Goal: Task Accomplishment & Management: Use online tool/utility

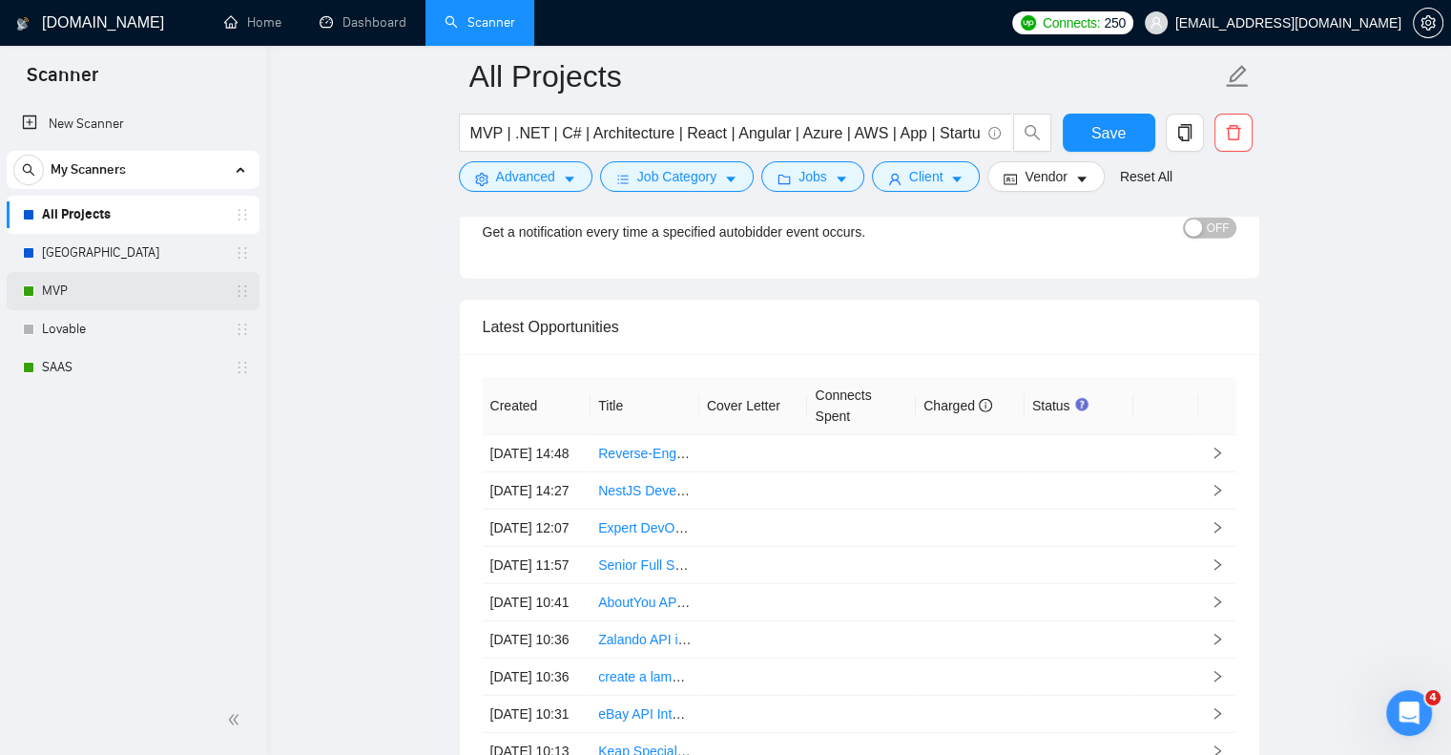
click at [104, 281] on link "MVP" at bounding box center [132, 291] width 181 height 38
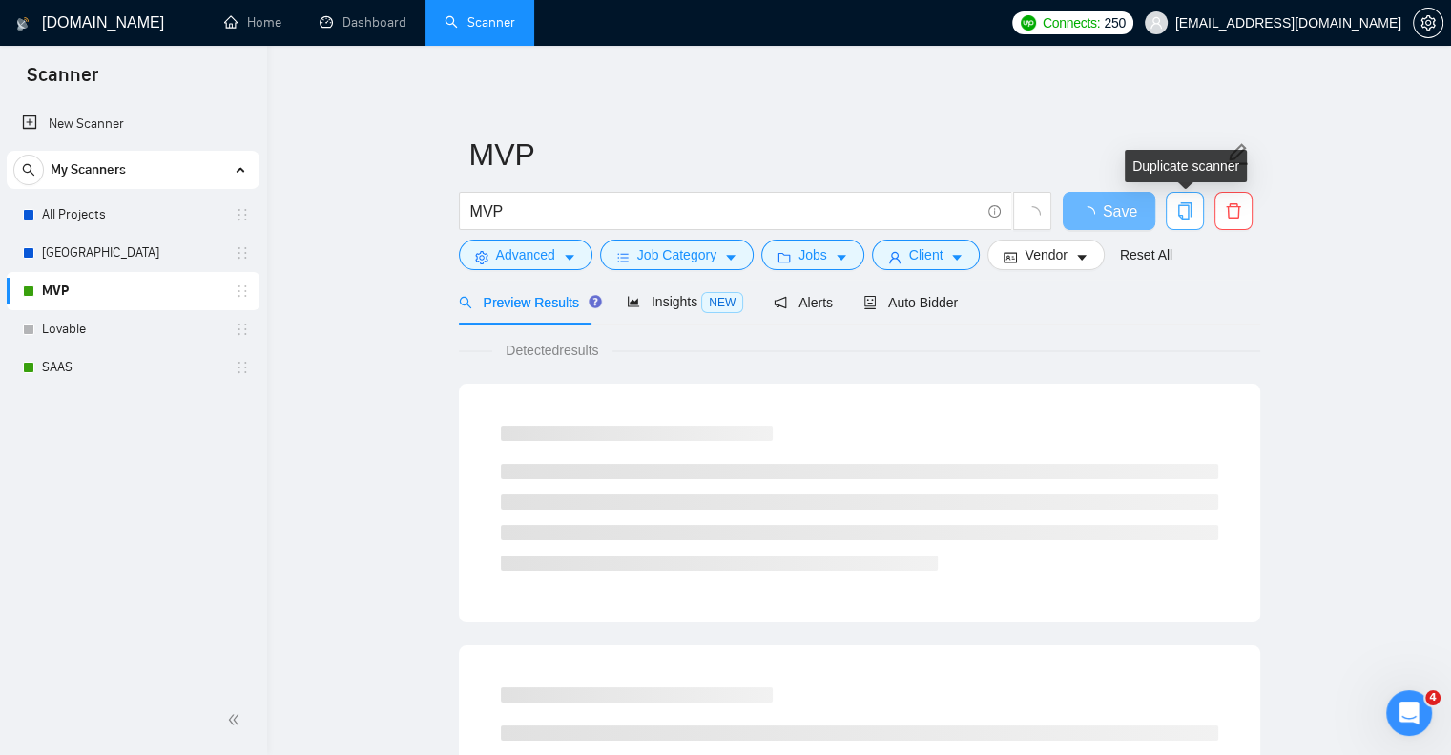
click at [1181, 218] on icon "copy" at bounding box center [1184, 210] width 13 height 17
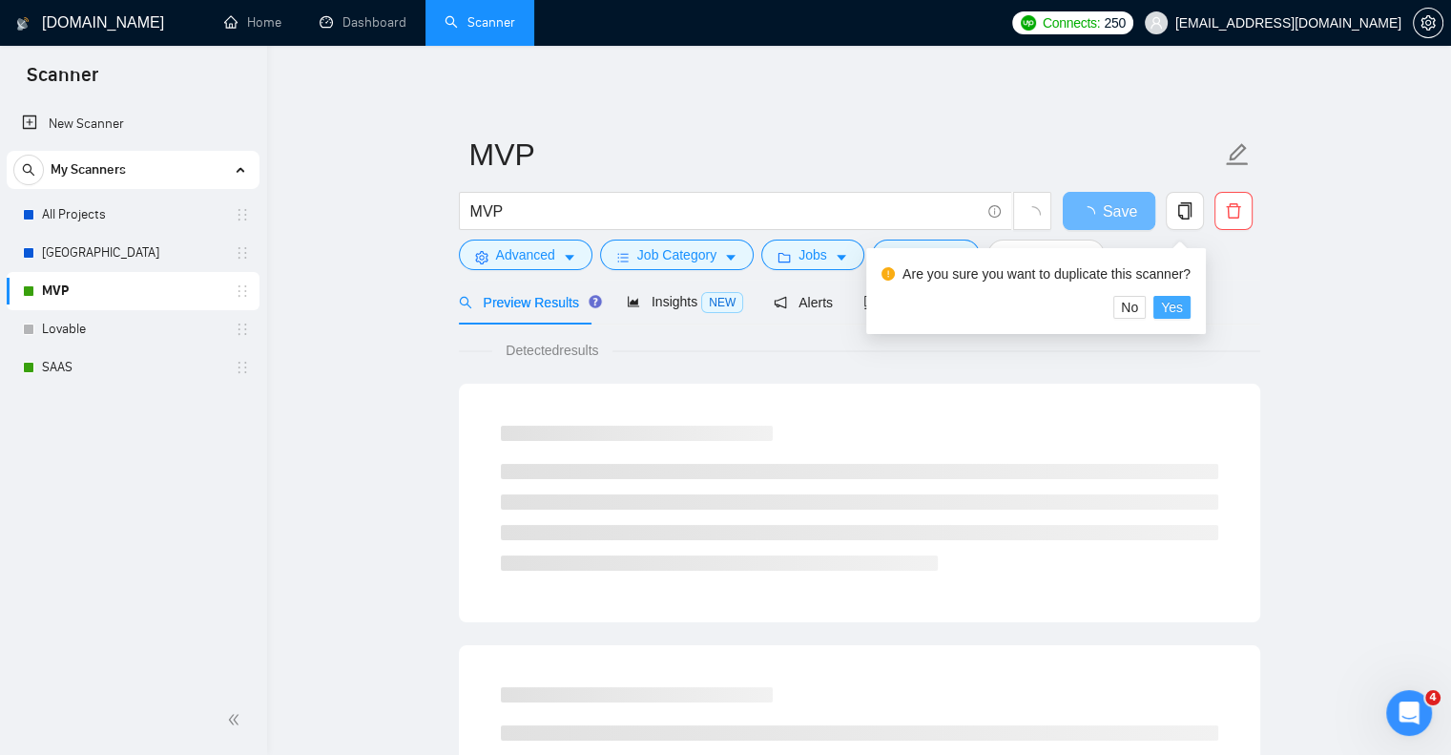
click at [1164, 310] on span "Yes" at bounding box center [1172, 307] width 22 height 21
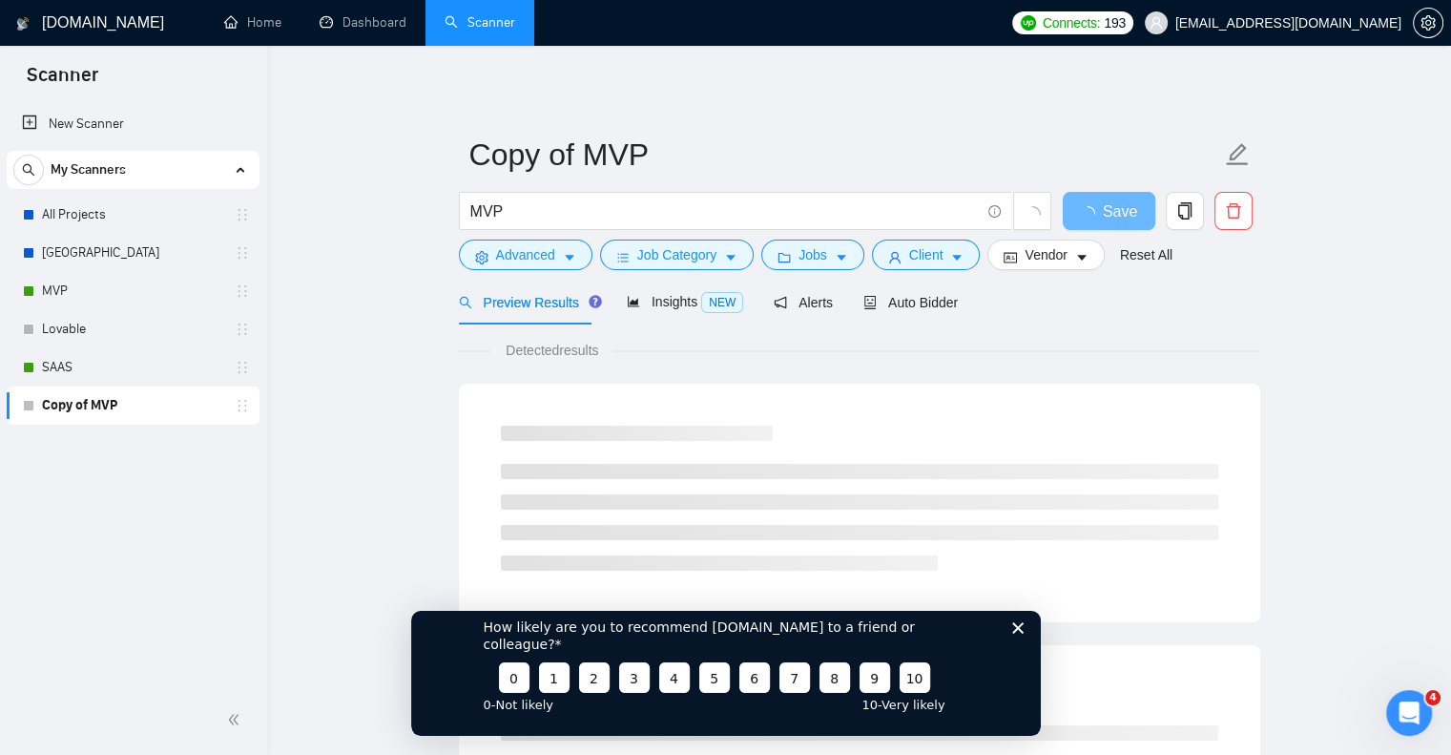
click at [1018, 633] on icon "Close survey" at bounding box center [1017, 626] width 11 height 11
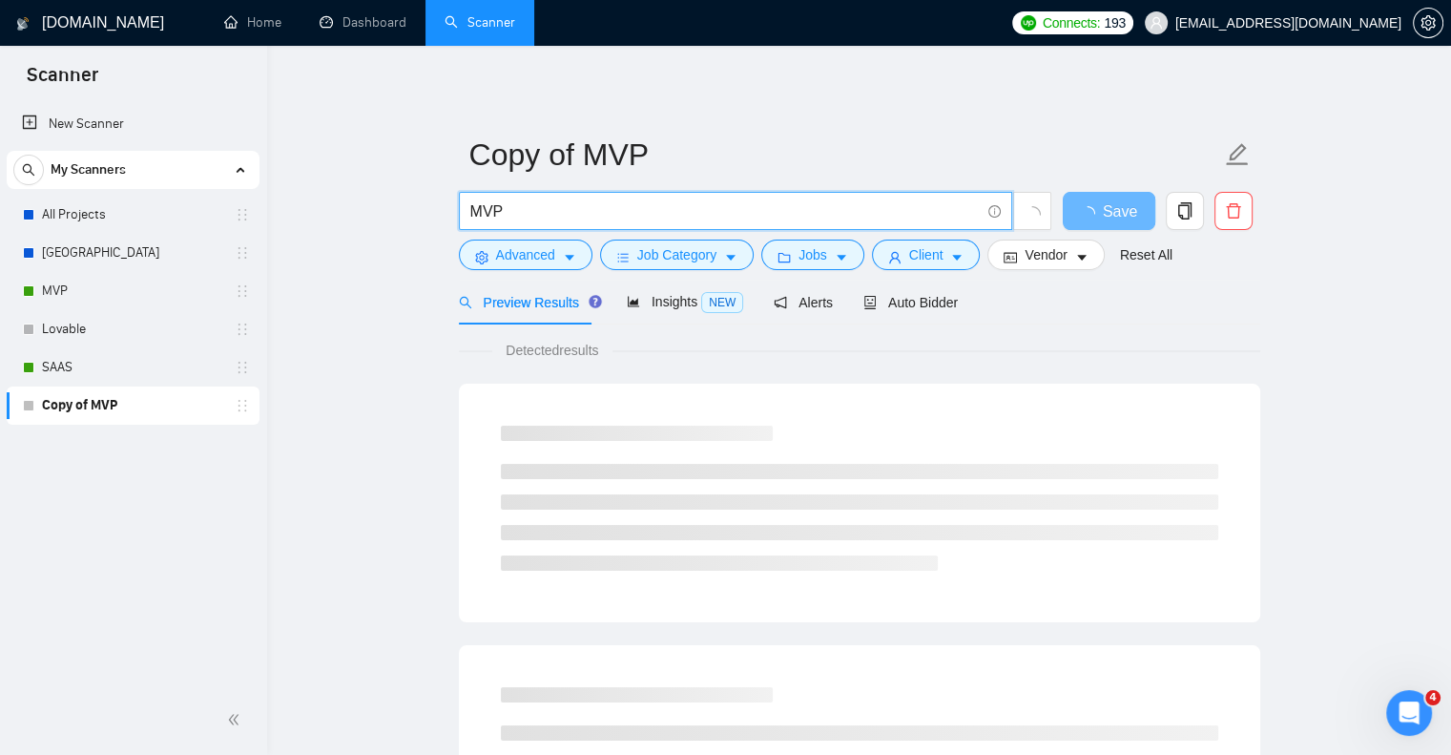
click at [849, 207] on input "MVP" at bounding box center [725, 211] width 510 height 24
type input "iot"
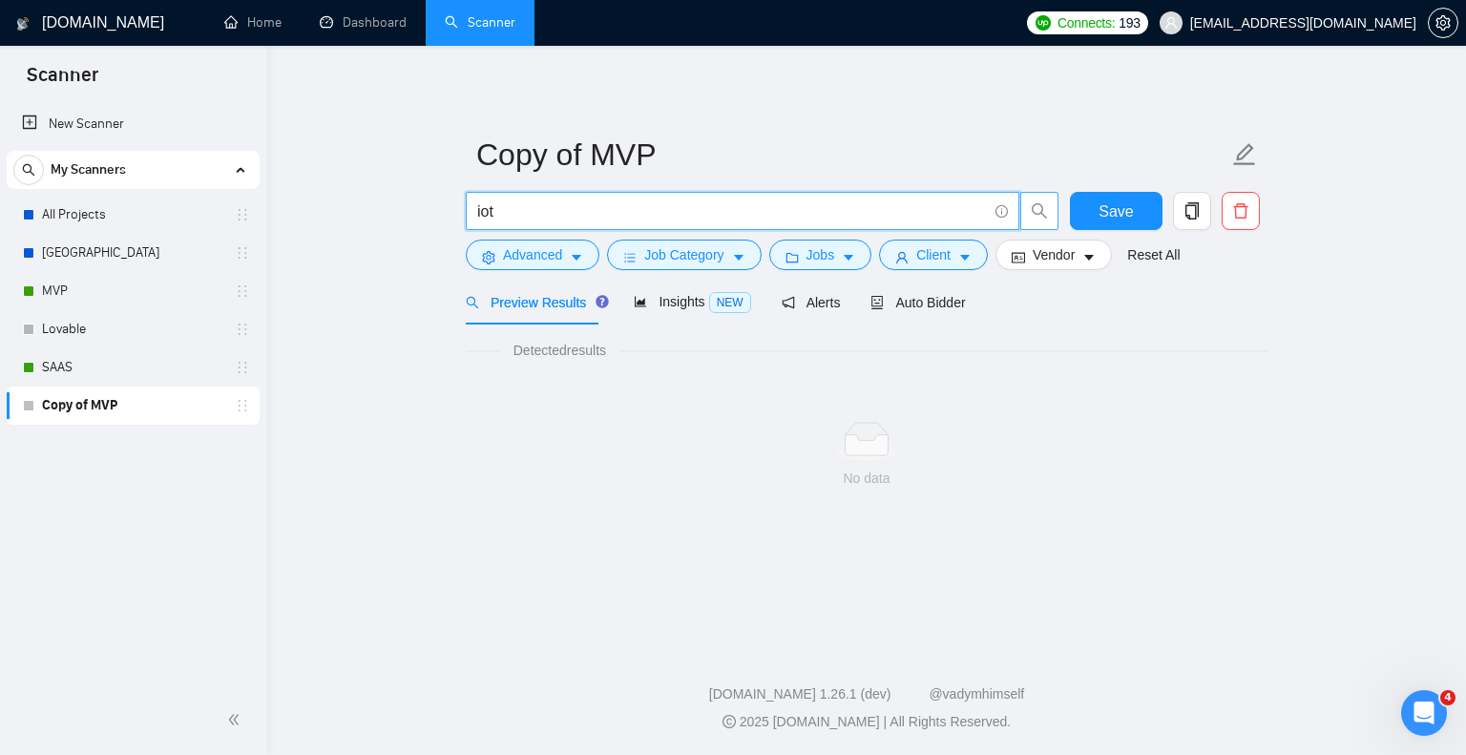
click at [1026, 213] on span "search" at bounding box center [1039, 210] width 36 height 17
click at [859, 217] on input "iot" at bounding box center [732, 211] width 510 height 24
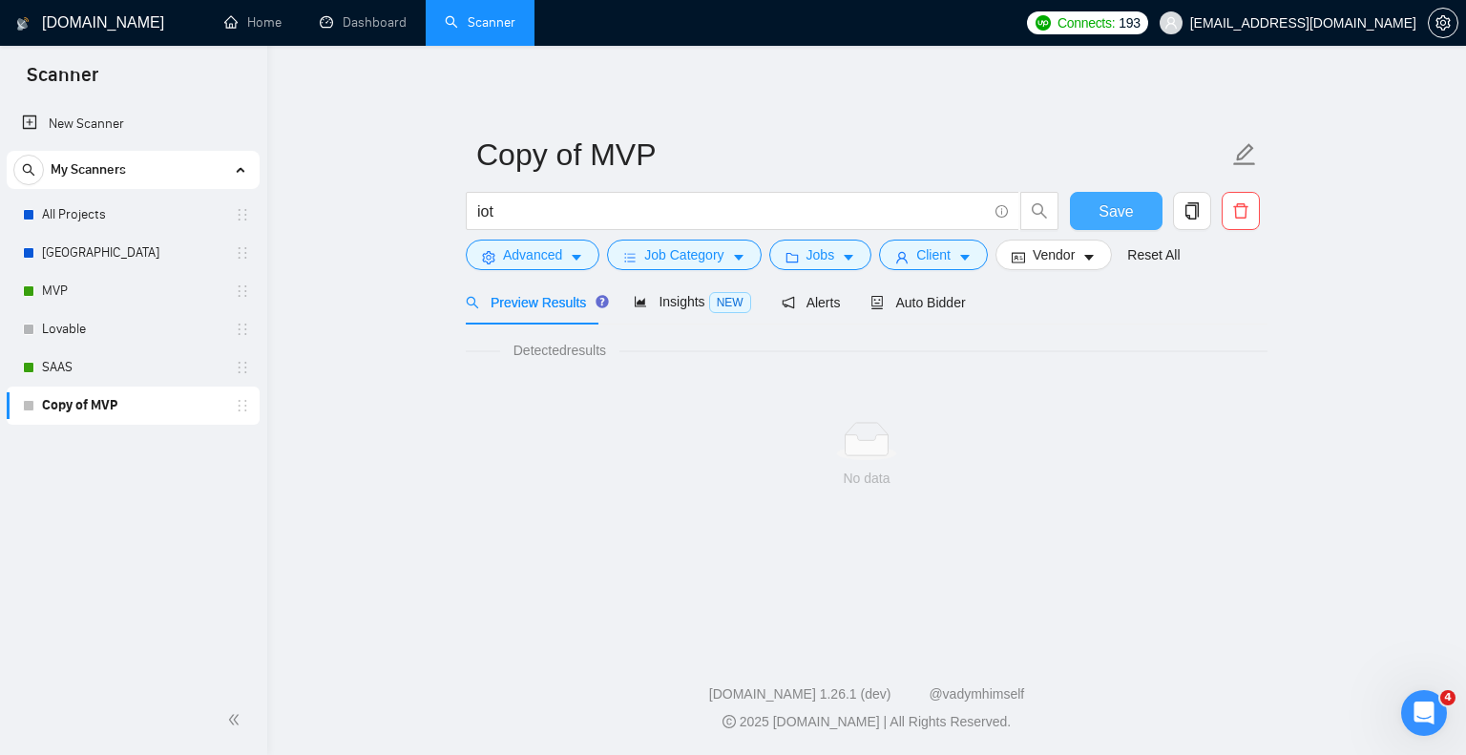
click at [1122, 199] on span "Save" at bounding box center [1115, 211] width 34 height 24
